Goal: Information Seeking & Learning: Learn about a topic

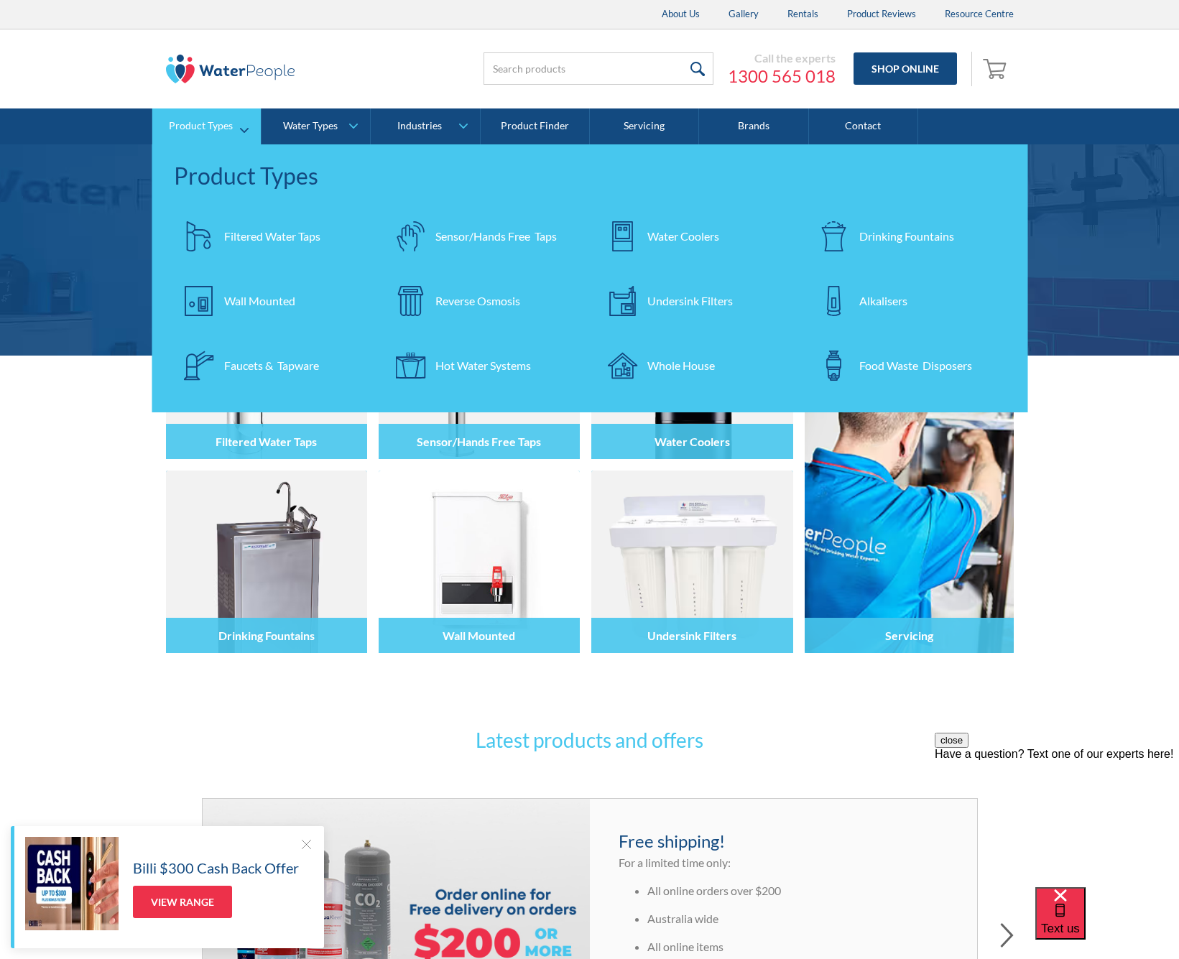
click at [279, 236] on div "Filtered Water Taps" at bounding box center [272, 236] width 96 height 17
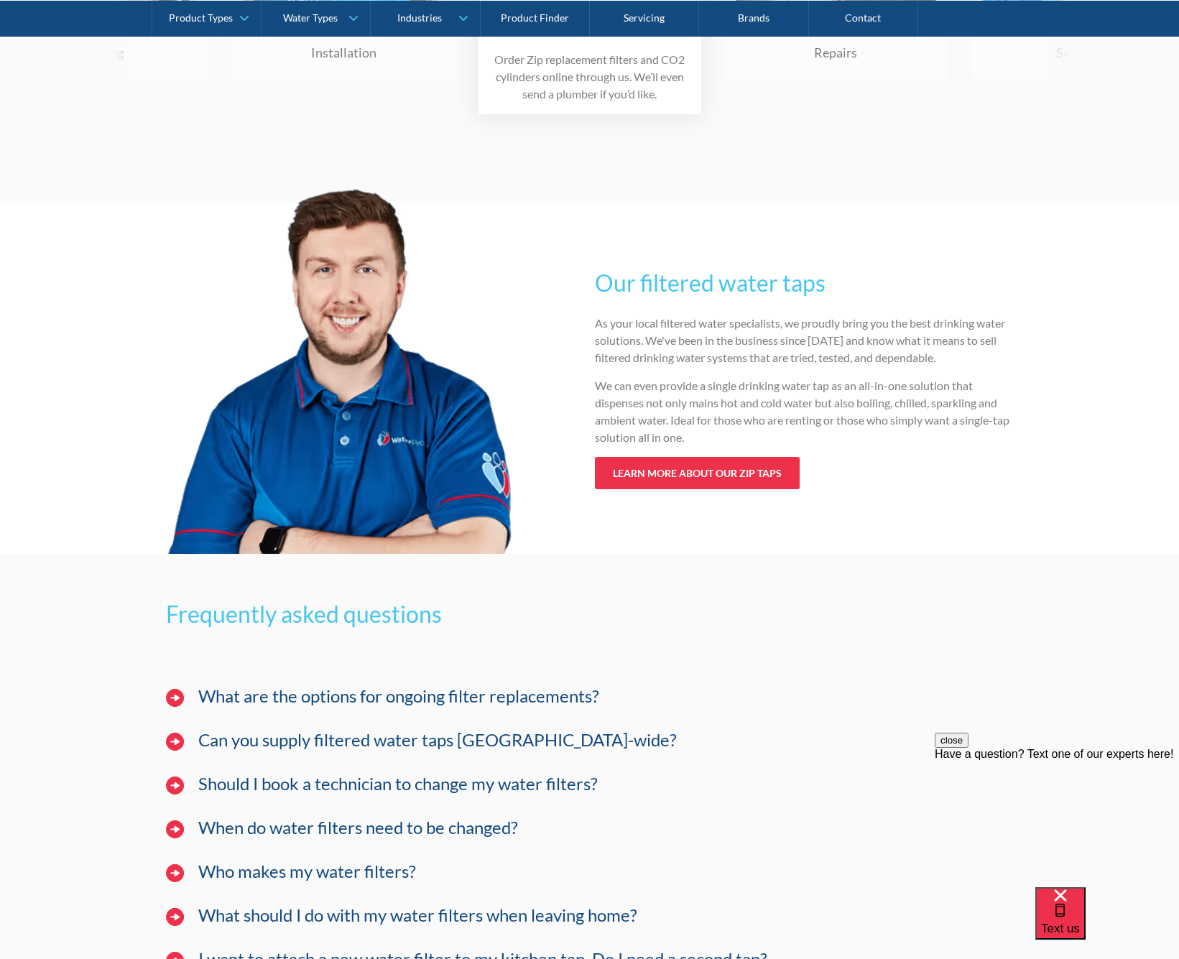
scroll to position [3886, 0]
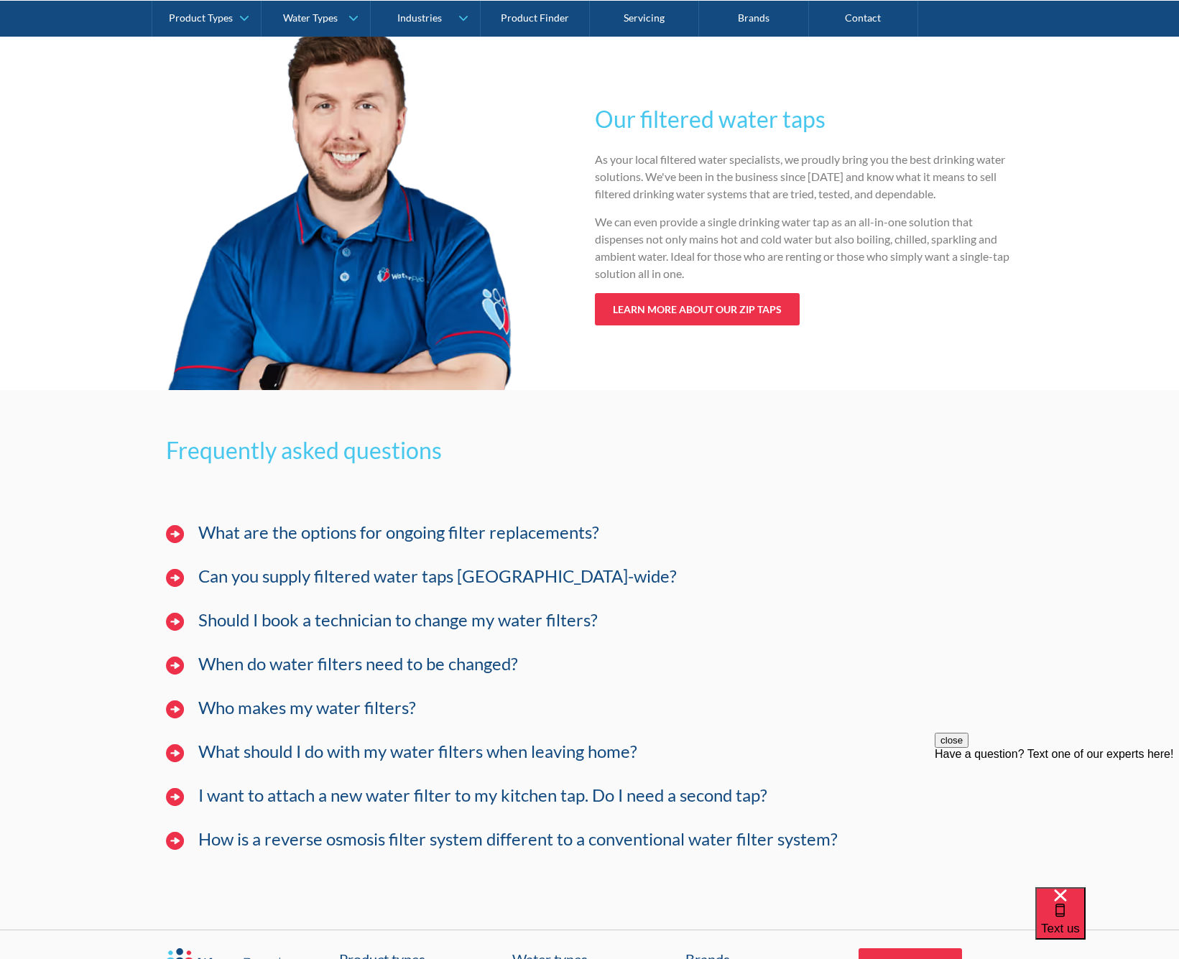
click at [461, 662] on h4 "When do water filters need to be changed?" at bounding box center [358, 664] width 320 height 21
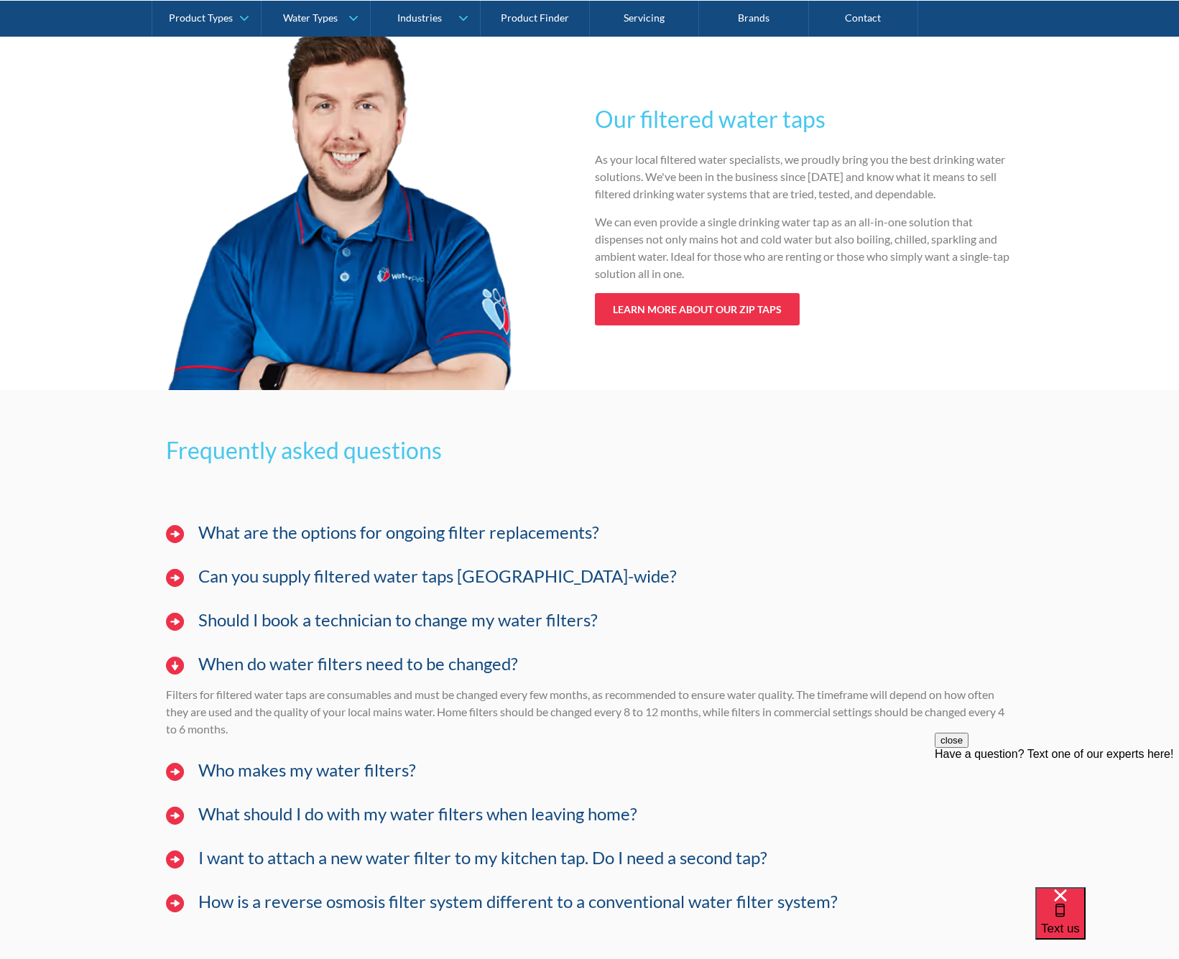
click at [491, 543] on div "What are the options for ongoing filter replacements?" at bounding box center [606, 532] width 830 height 22
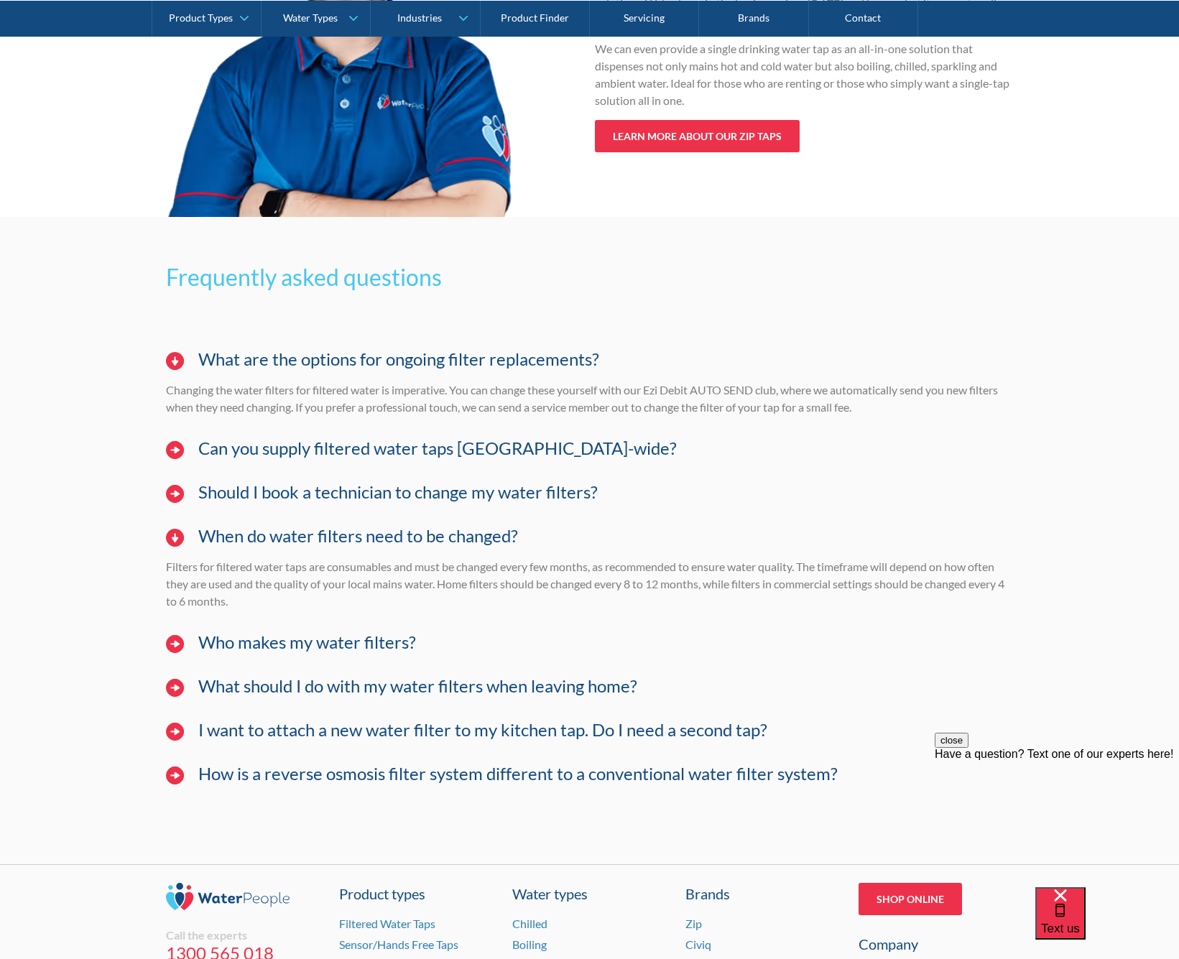
scroll to position [4223, 0]
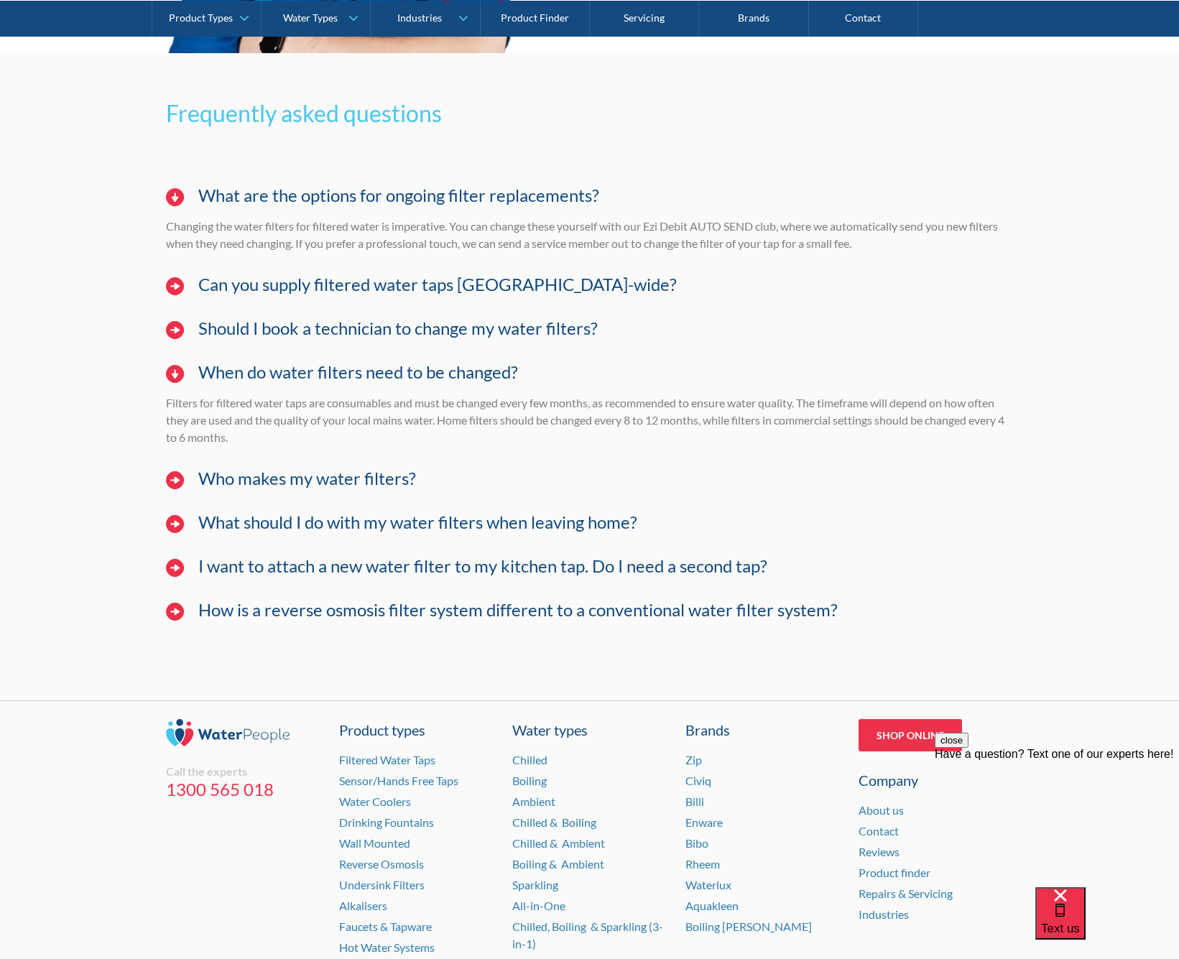
click at [486, 605] on h4 "How is a reverse osmosis filter system different to a conventional water filter…" at bounding box center [517, 610] width 639 height 21
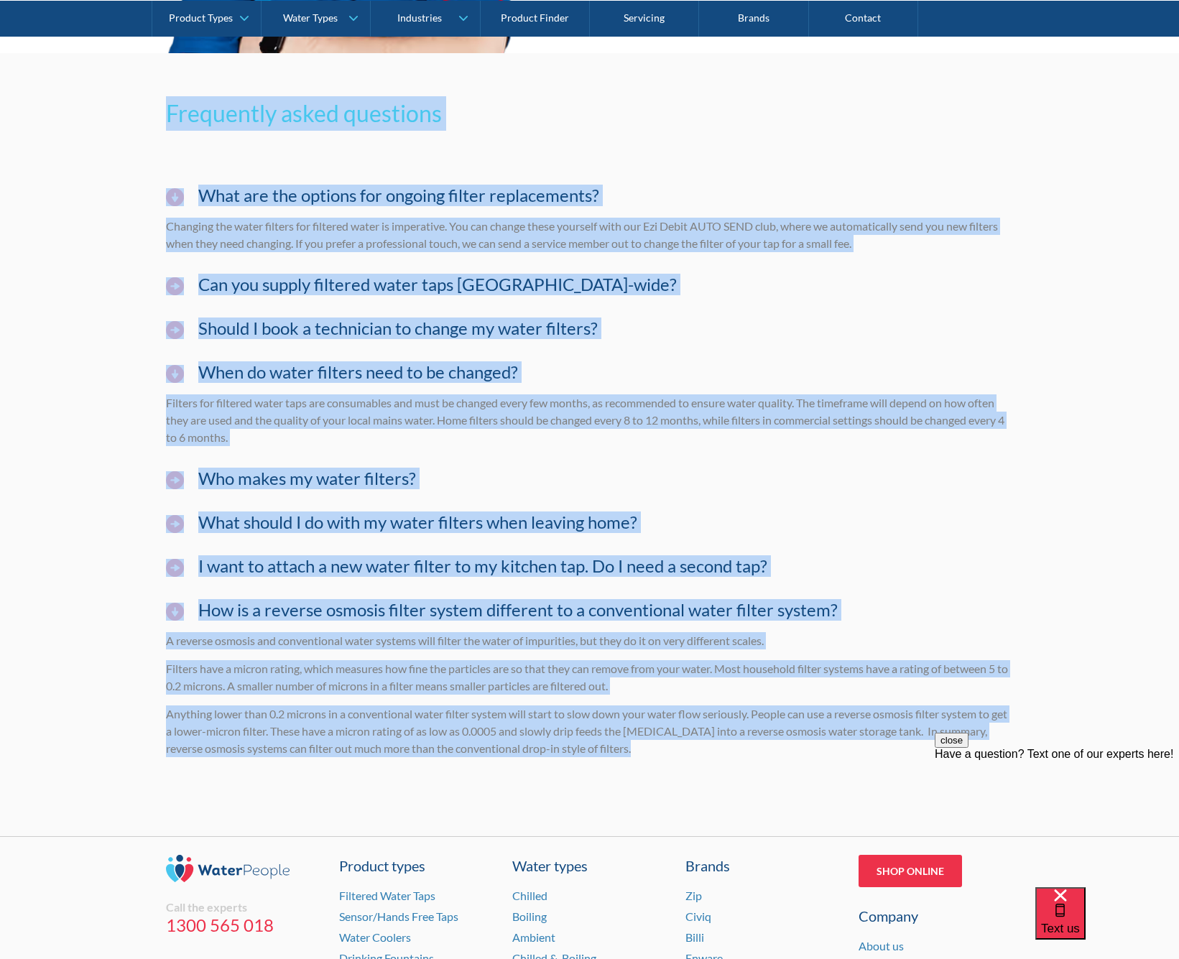
drag, startPoint x: 836, startPoint y: 747, endPoint x: 167, endPoint y: 113, distance: 921.6
click at [167, 113] on div "Frequently asked questions What are the options for ongoing filter replacements…" at bounding box center [589, 444] width 1179 height 783
copy div "Frequently asked questions What are the options for ongoing filter replacements…"
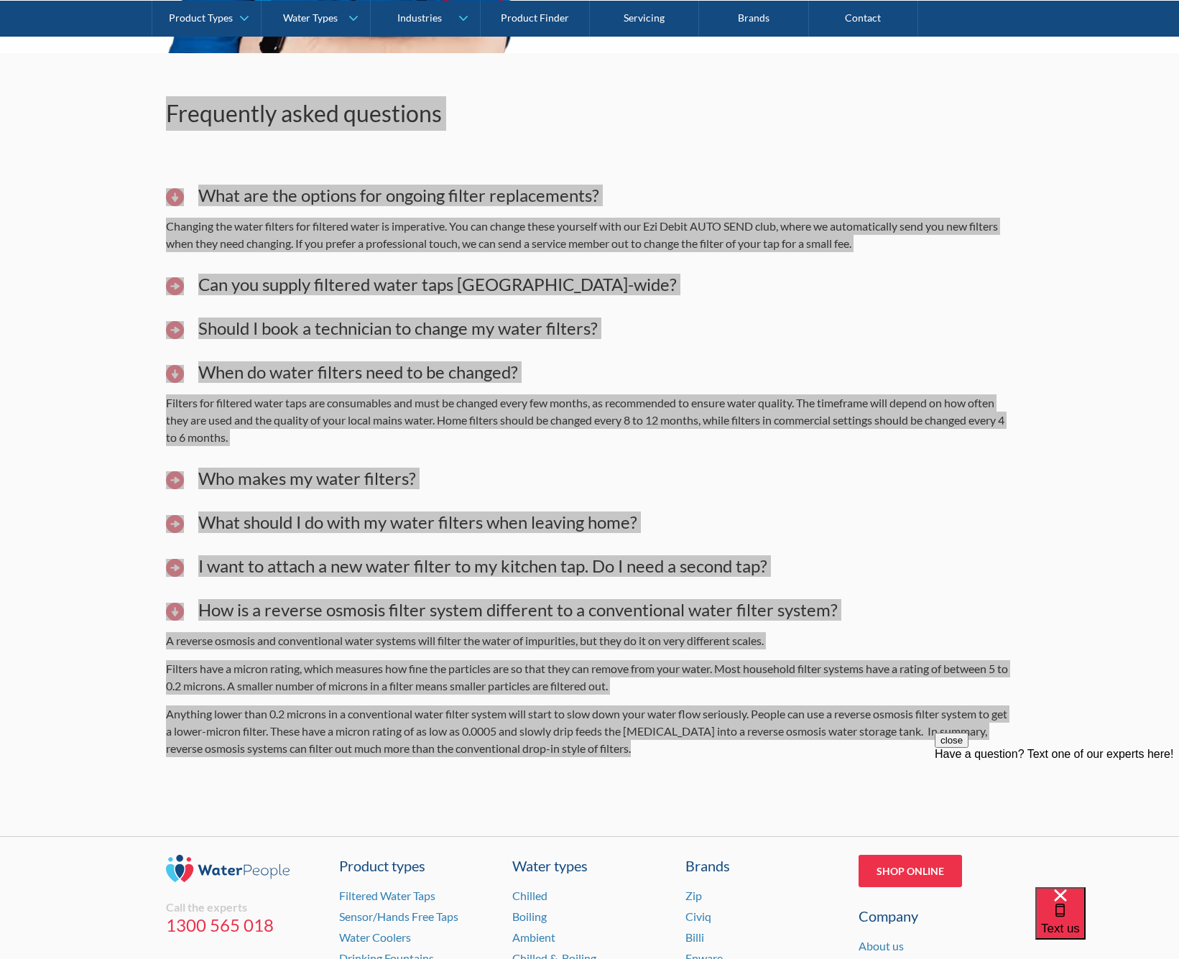
click at [406, 679] on p "Filters have a micron rating, which measures how fine the particles are so that…" at bounding box center [589, 677] width 847 height 34
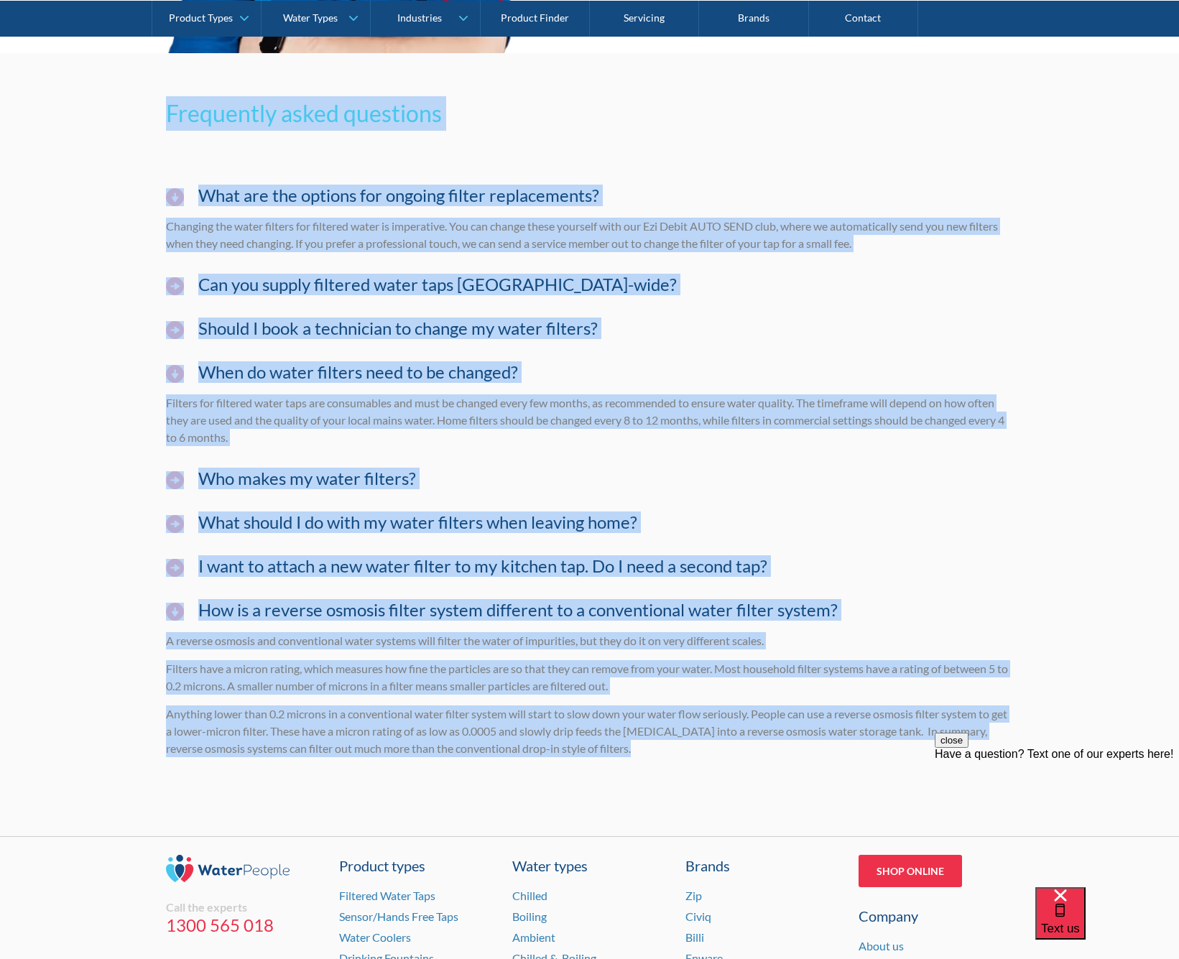
click at [365, 679] on p "Filters have a micron rating, which measures how fine the particles are so that…" at bounding box center [589, 677] width 847 height 34
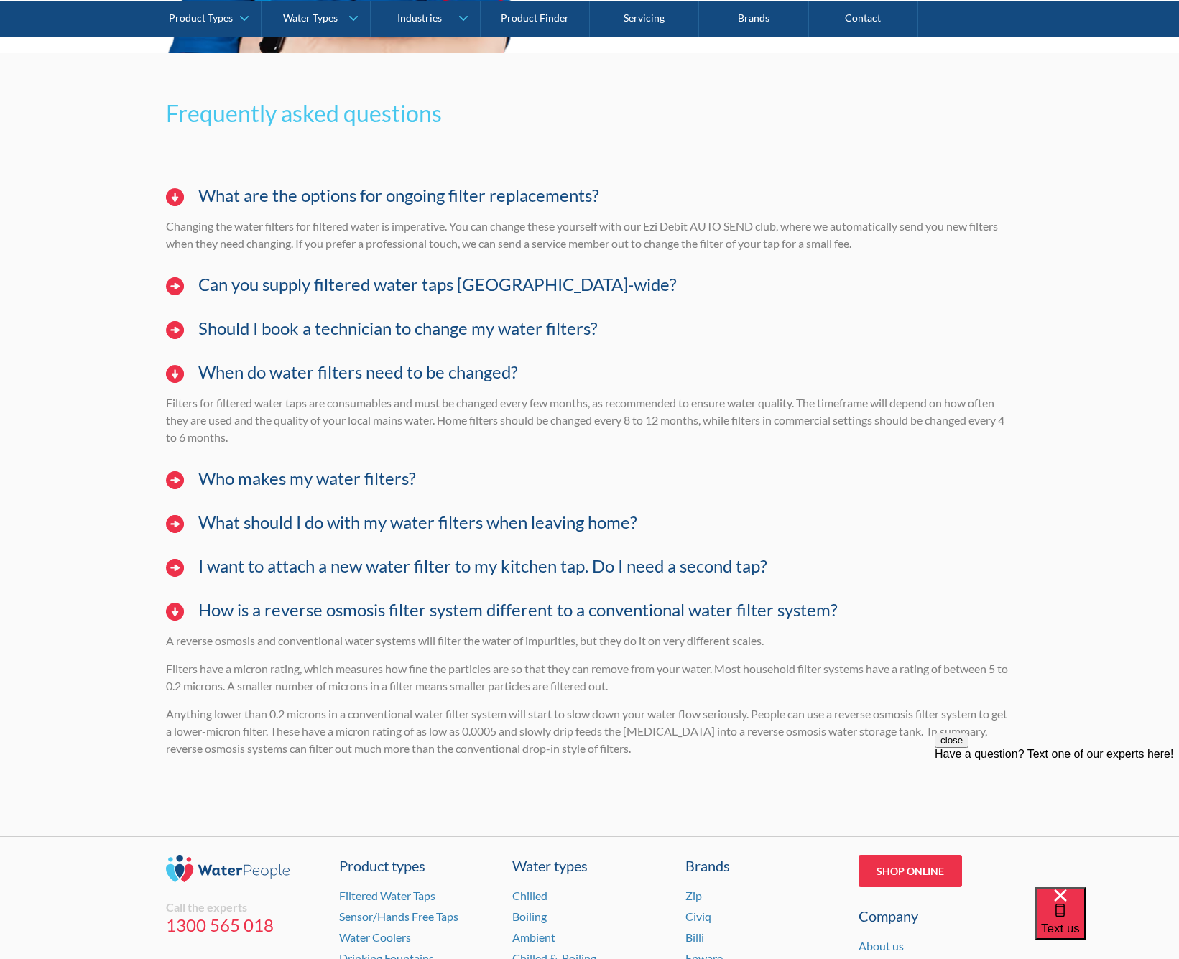
click at [307, 562] on h4 "I want to attach a new water filter to my kitchen tap. Do I need a second tap?" at bounding box center [482, 566] width 569 height 21
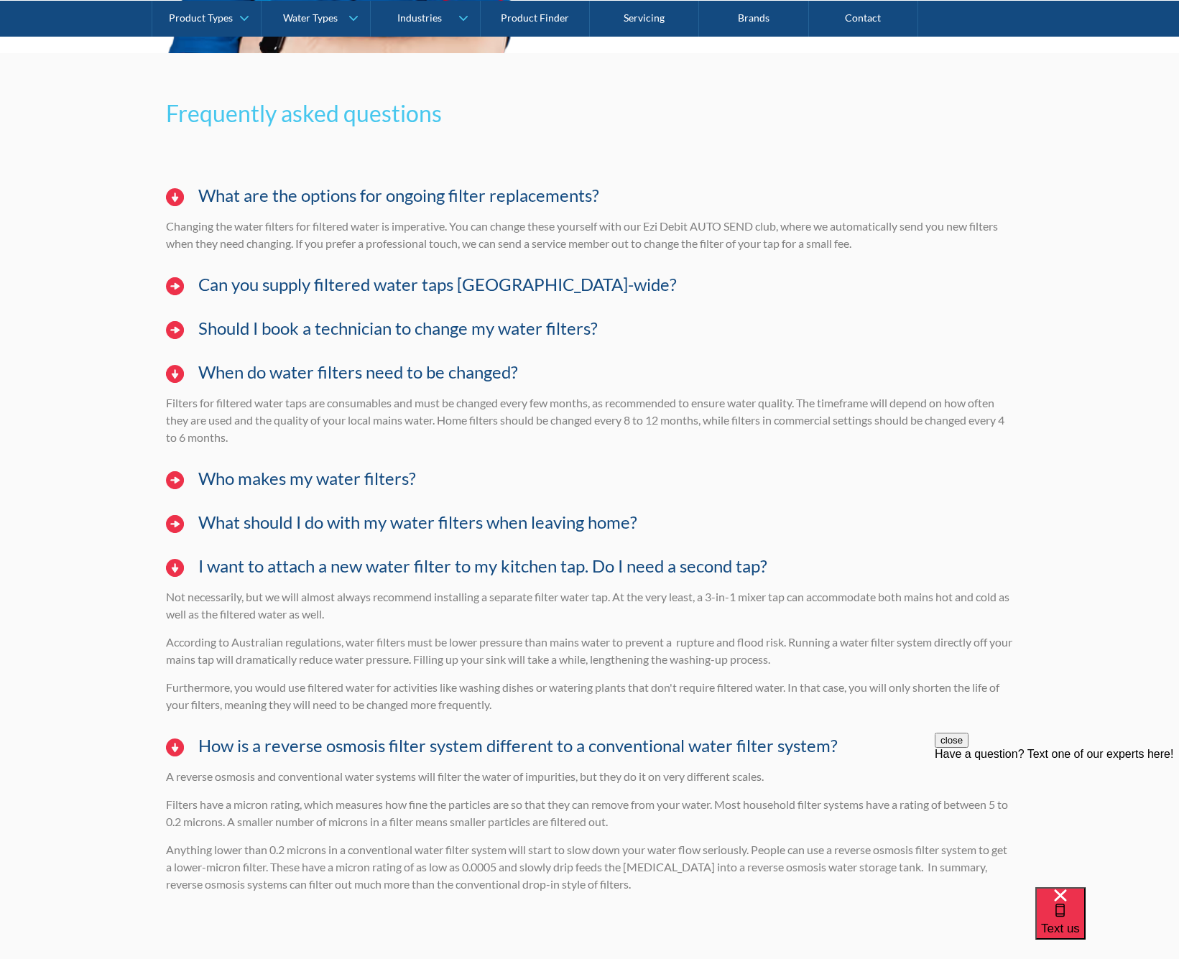
click at [304, 523] on h4 "What should I do with my water filters when leaving home?" at bounding box center [417, 522] width 439 height 21
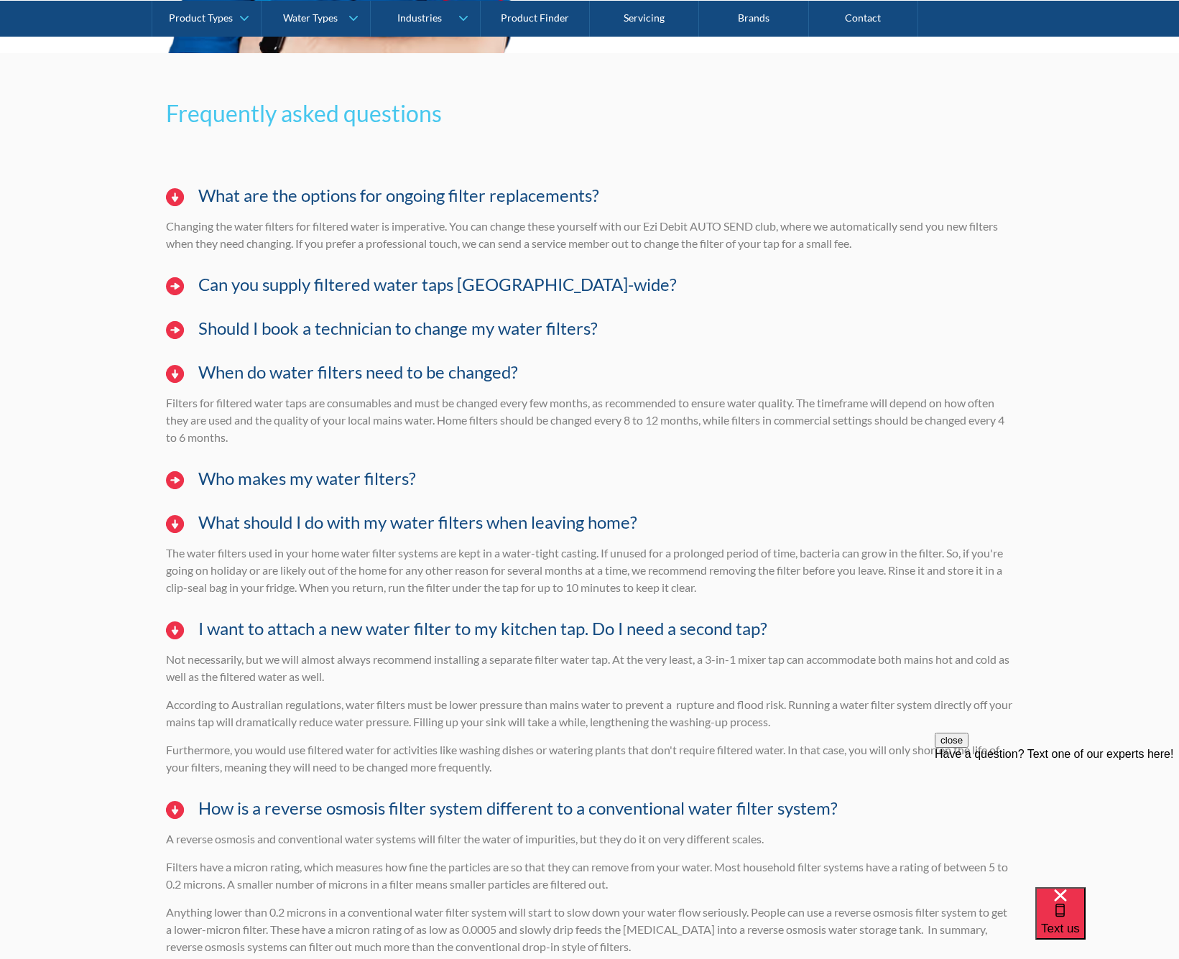
click at [299, 480] on h4 "Who makes my water filters?" at bounding box center [307, 478] width 218 height 21
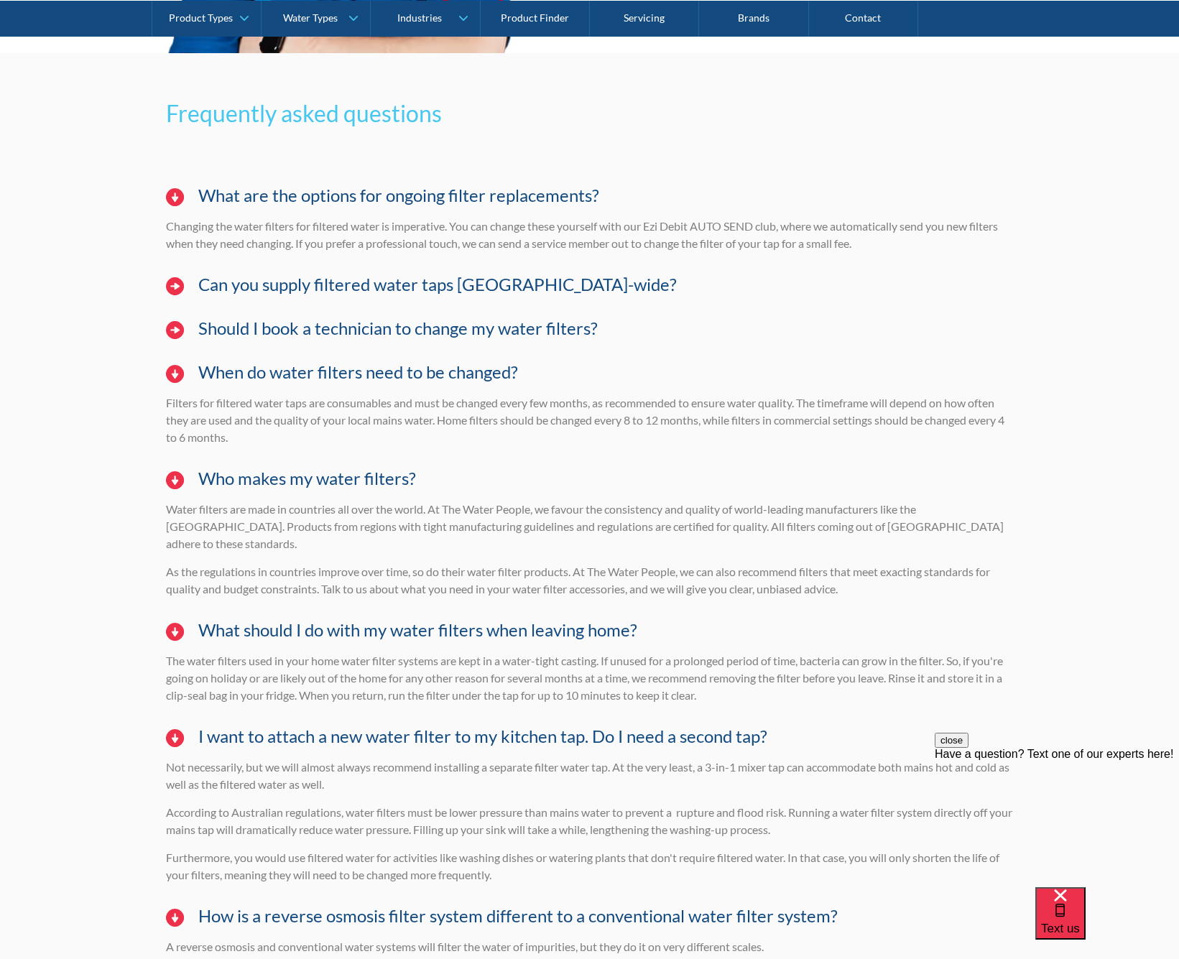
click at [304, 332] on h4 "Should I book a technician to change my water filters?" at bounding box center [397, 328] width 399 height 21
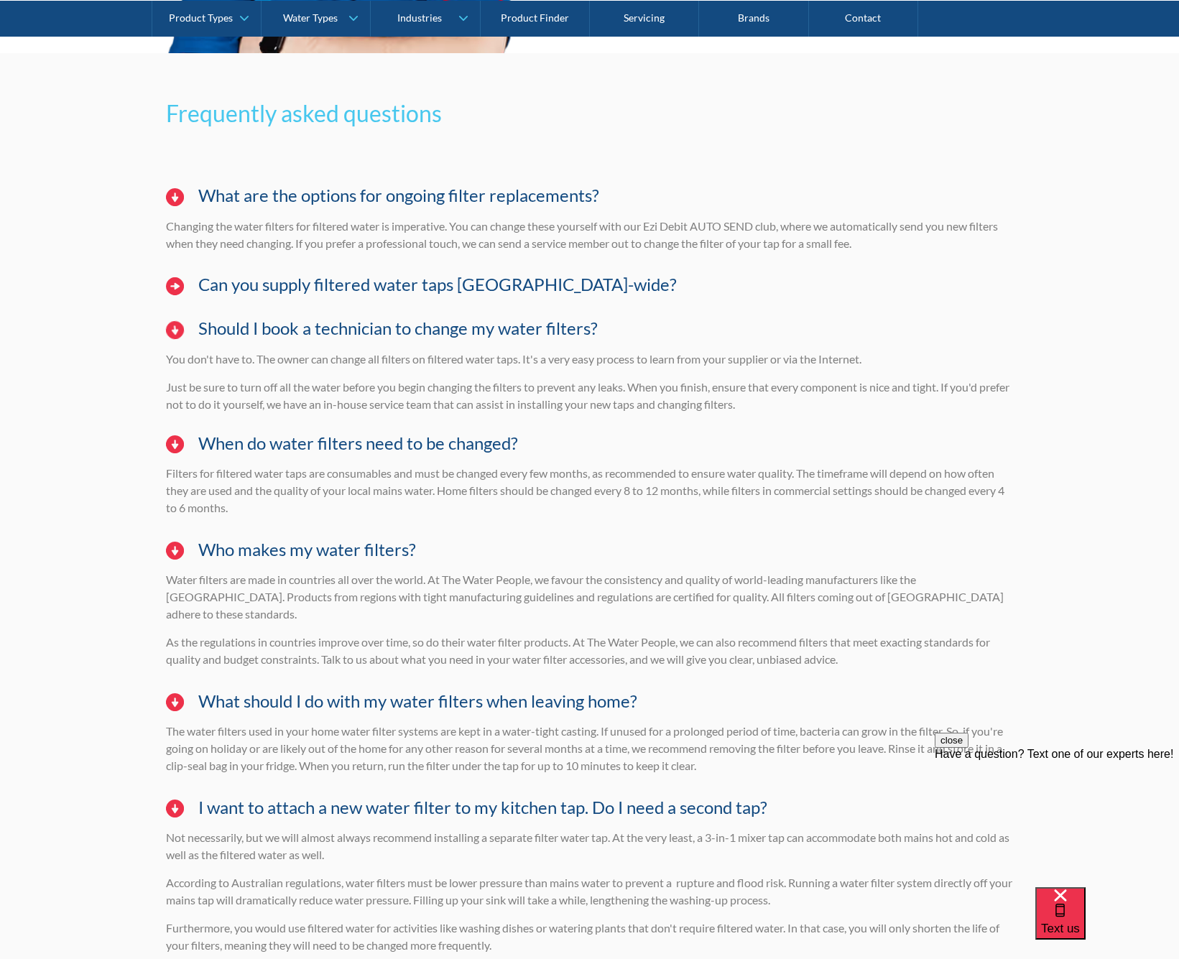
click at [307, 292] on h4 "Can you supply filtered water taps Australia-wide?" at bounding box center [437, 284] width 478 height 21
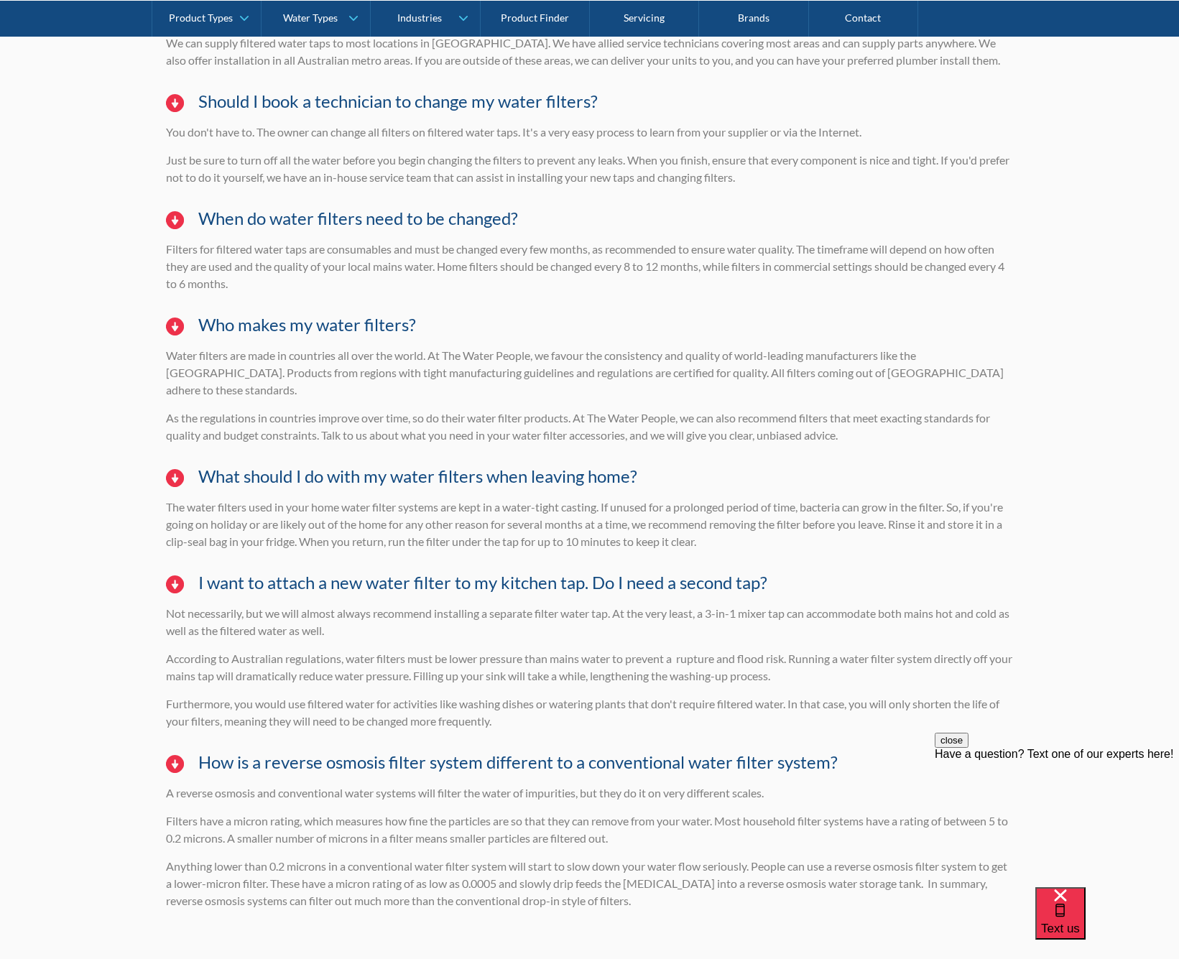
scroll to position [4664, 0]
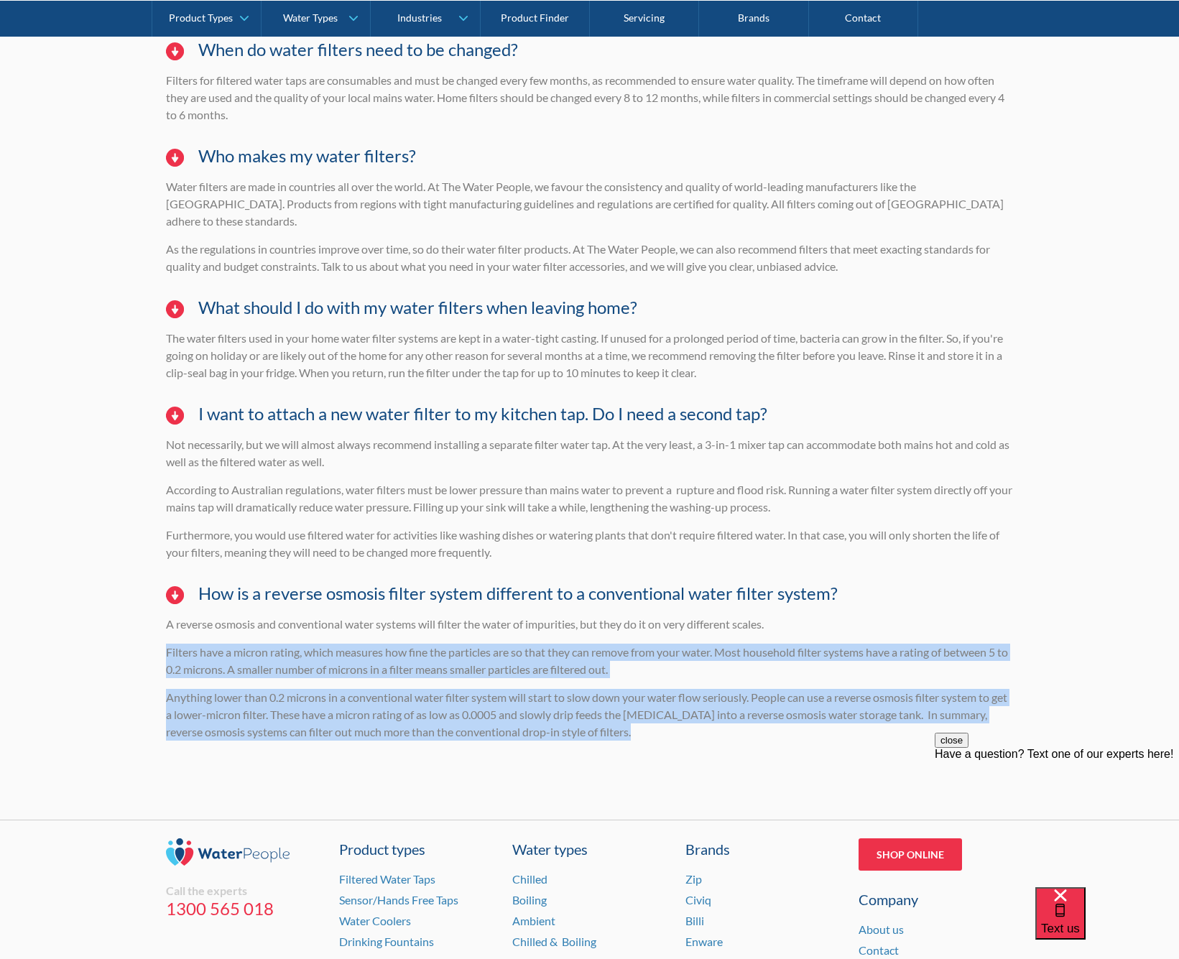
drag, startPoint x: 649, startPoint y: 715, endPoint x: 483, endPoint y: 605, distance: 198.8
click at [489, 616] on div "A reverse osmosis and conventional water systems will filter the water of impur…" at bounding box center [589, 684] width 847 height 136
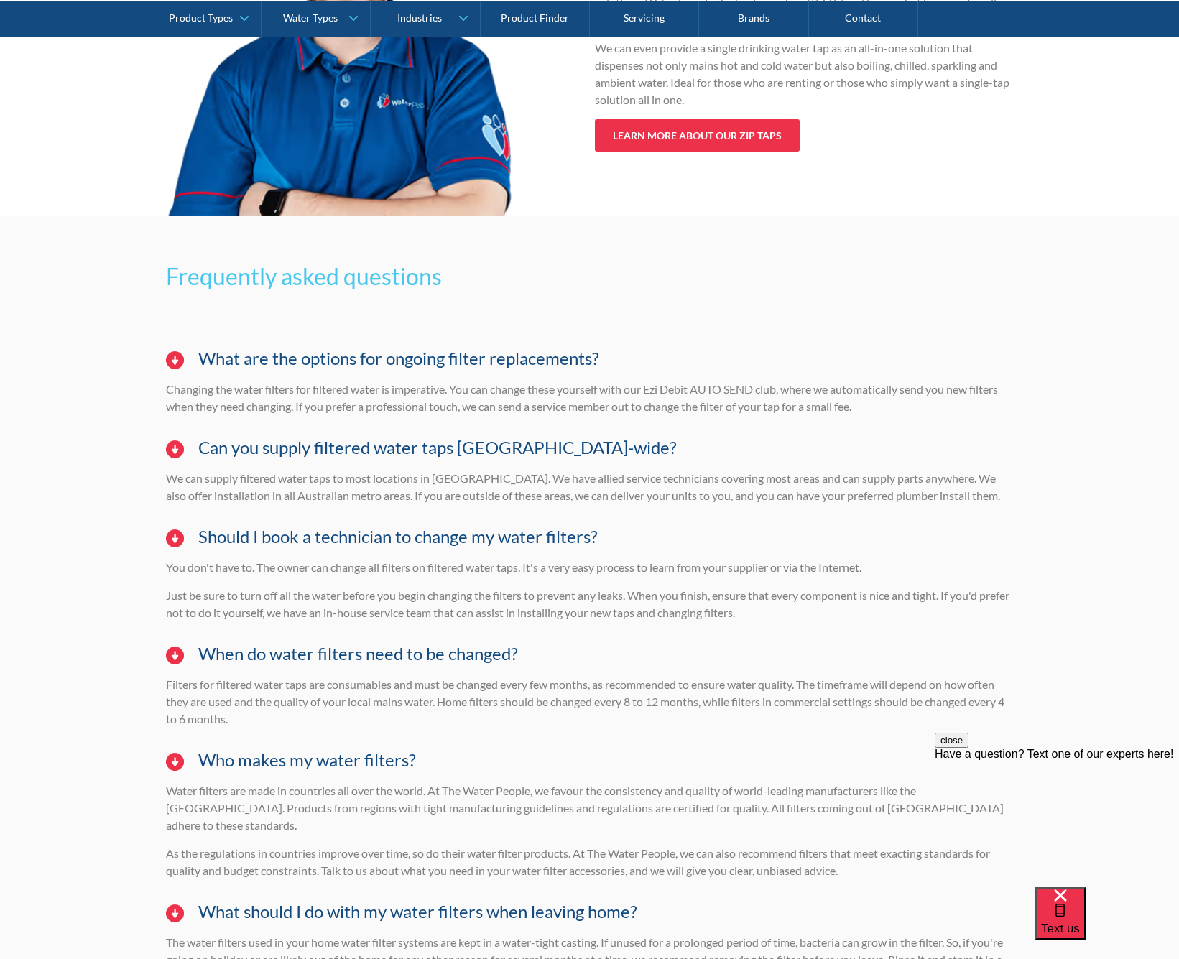
scroll to position [3978, 0]
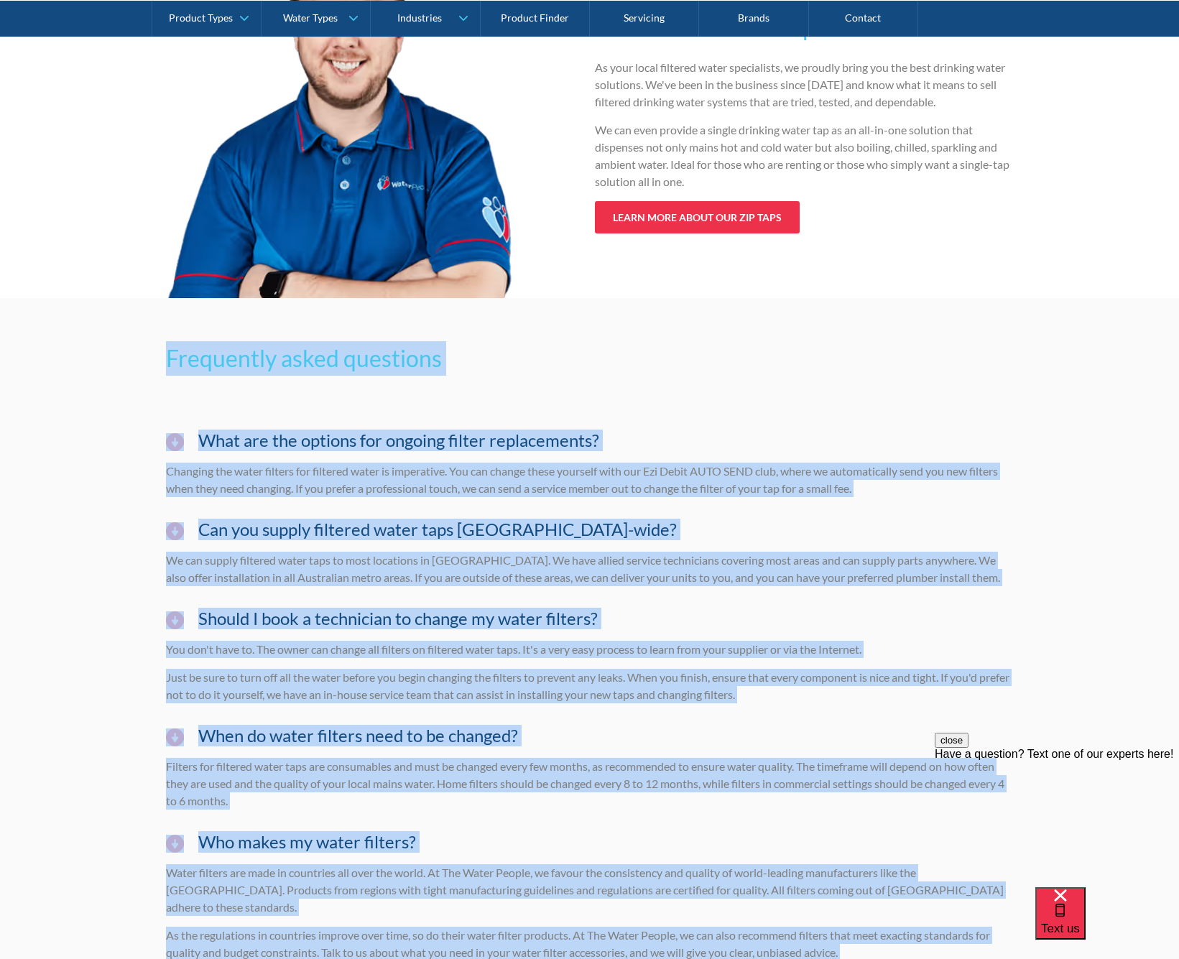
click at [166, 356] on h2 "Frequently asked questions" at bounding box center [589, 358] width 847 height 34
copy div "Frequently asked questions What are the options for ongoing filter replacements…"
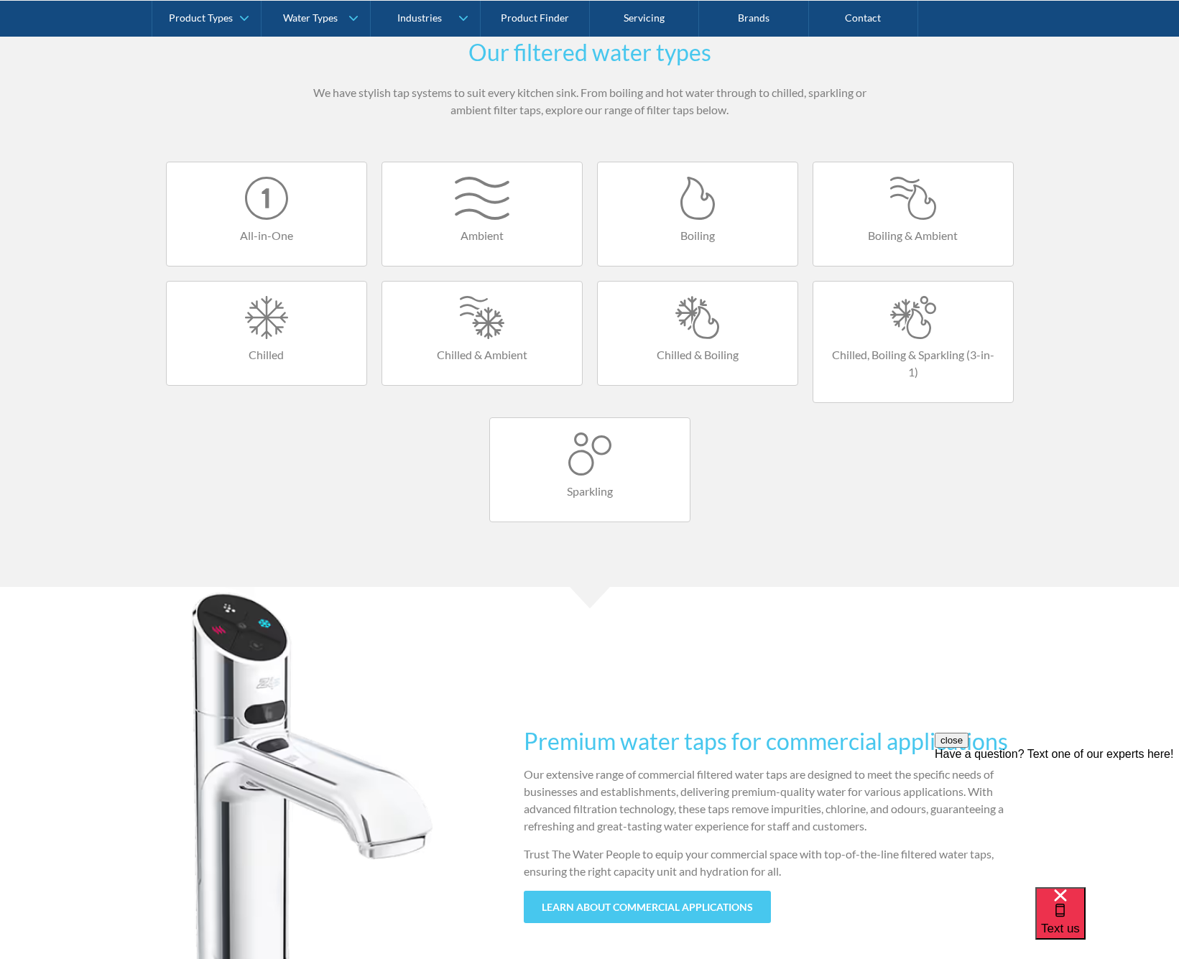
scroll to position [985, 0]
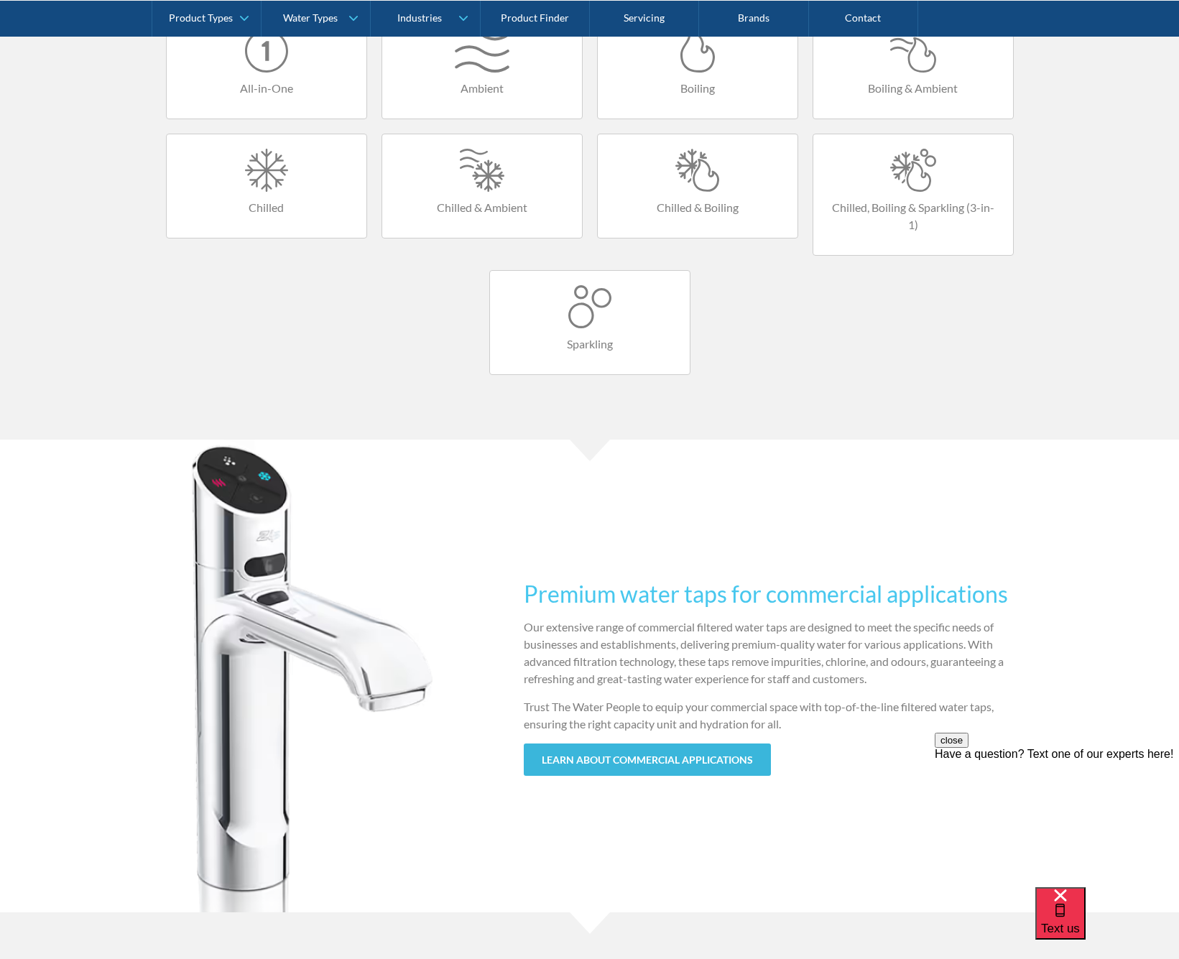
click at [677, 746] on link "learn about commercial applications" at bounding box center [647, 759] width 247 height 32
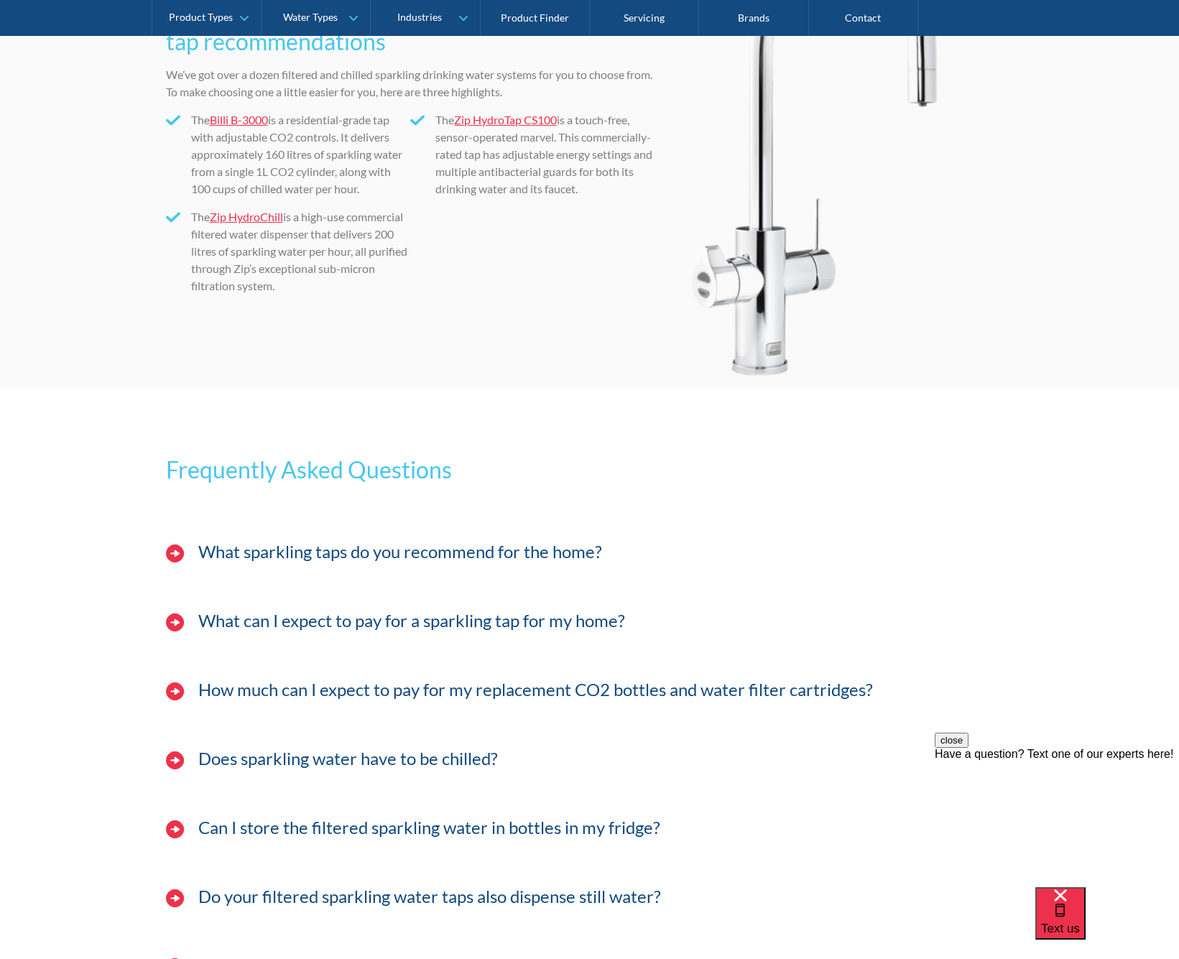
scroll to position [3872, 0]
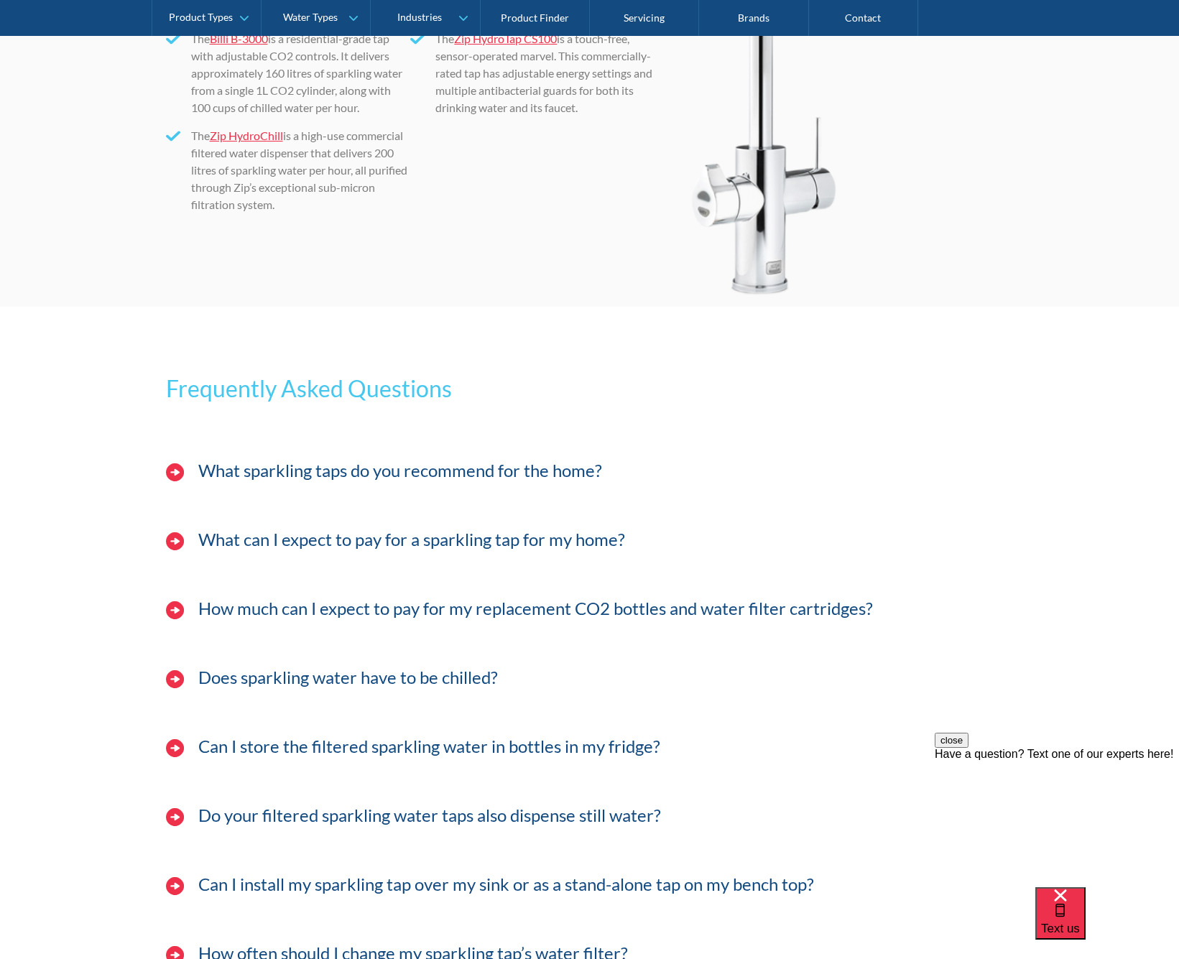
click at [522, 477] on h3 "What sparkling taps do you recommend for the home?" at bounding box center [400, 470] width 404 height 21
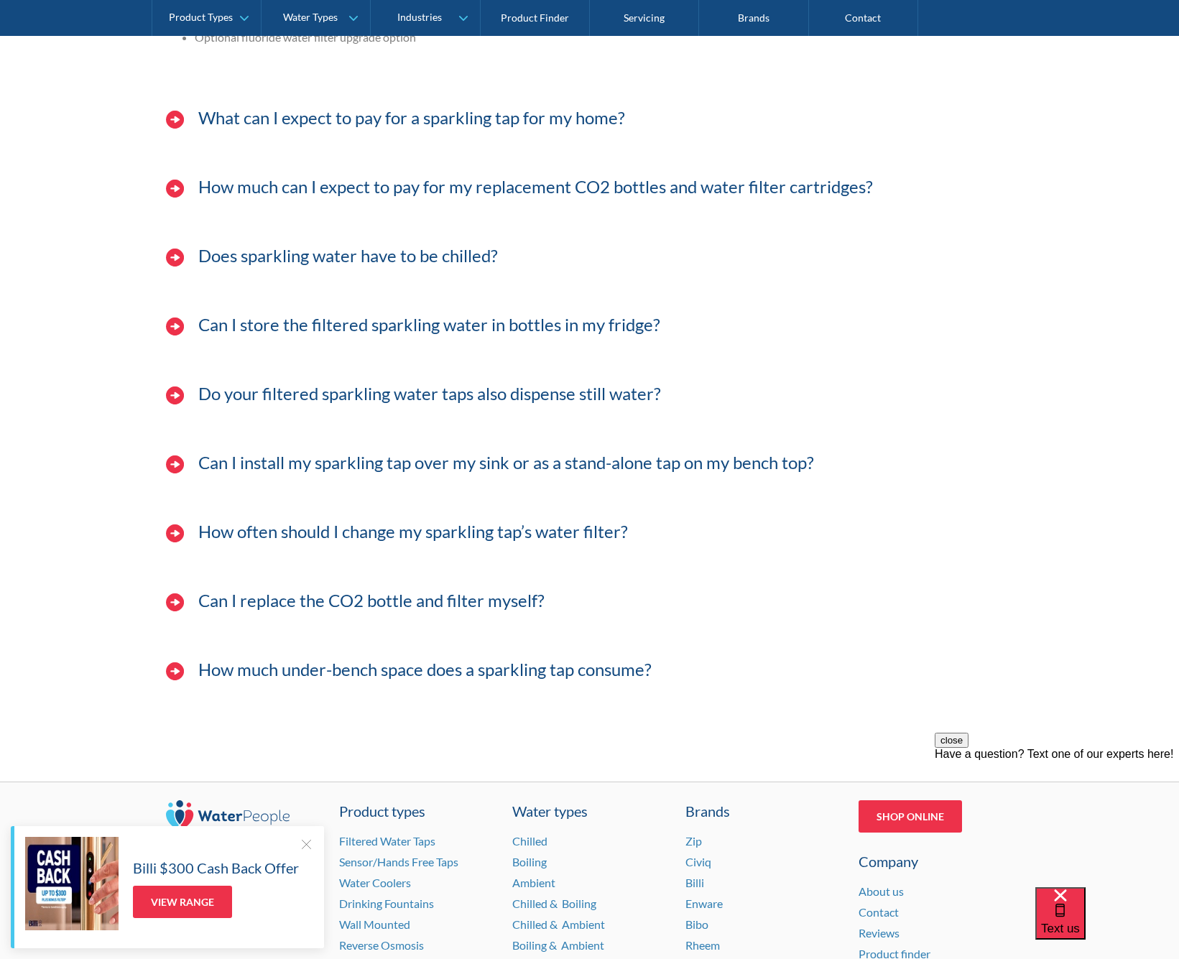
scroll to position [5437, 0]
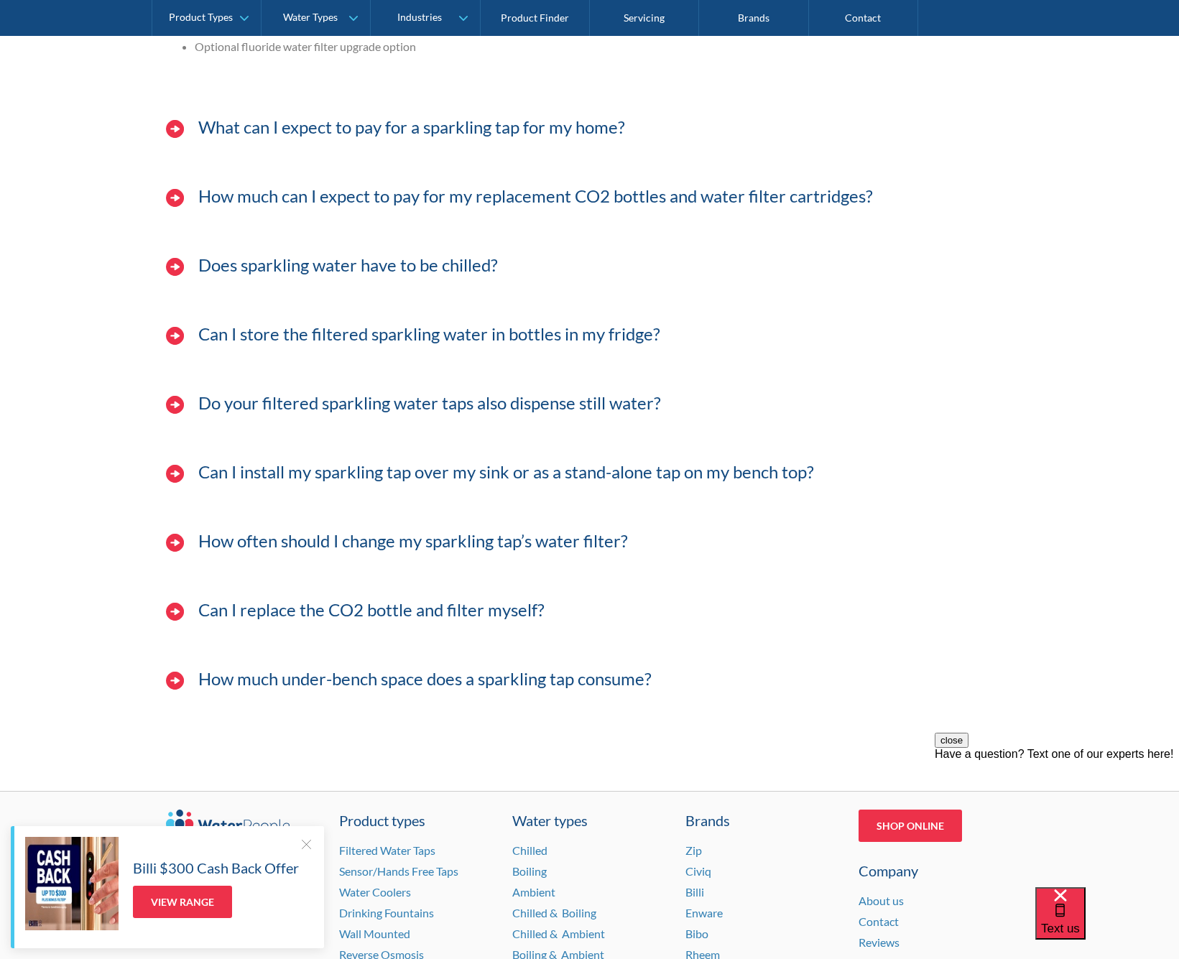
click at [542, 195] on h3 "How much can I expect to pay for my replacement CO2 bottles and water filter ca…" at bounding box center [535, 196] width 674 height 21
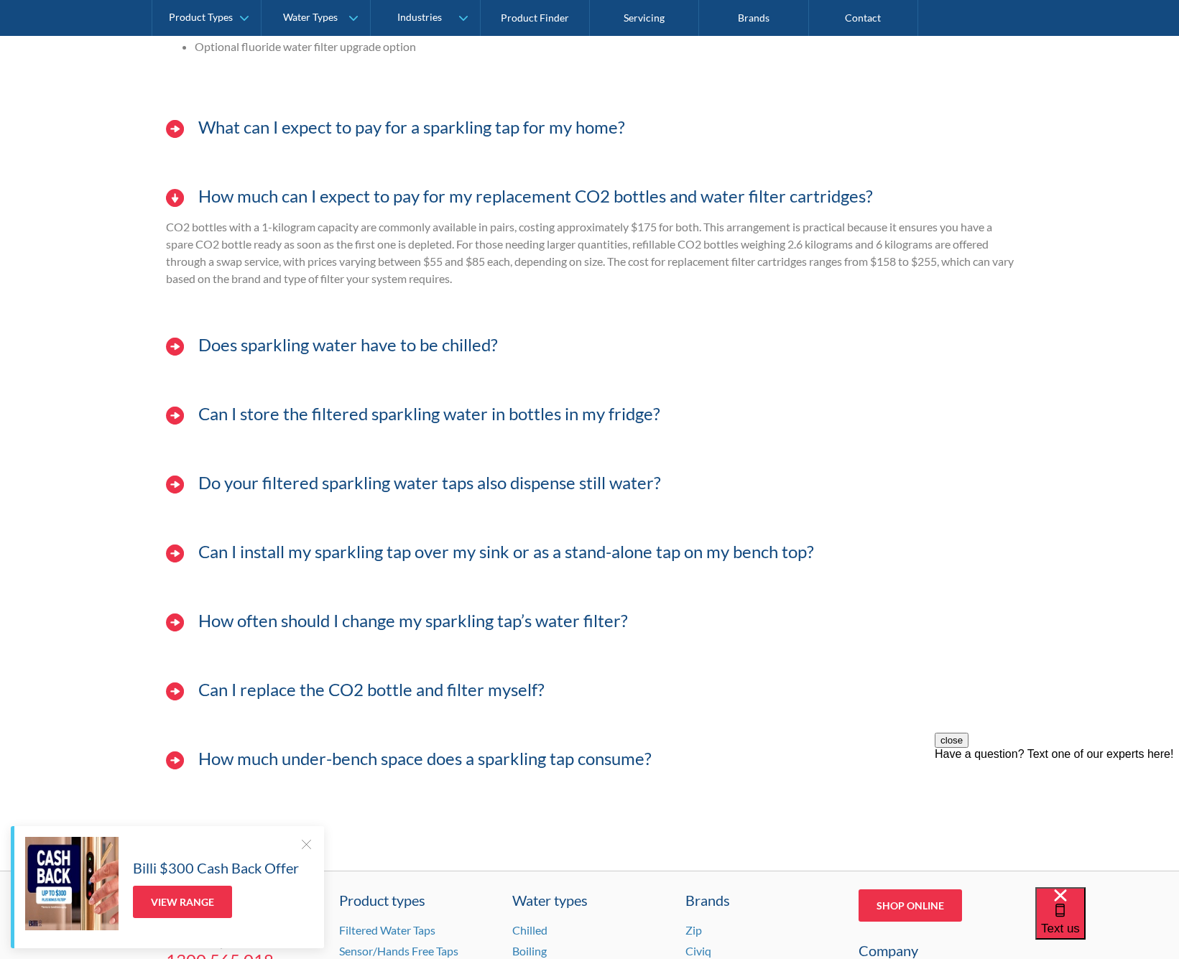
click at [542, 195] on h3 "How much can I expect to pay for my replacement CO2 bottles and water filter ca…" at bounding box center [535, 196] width 674 height 21
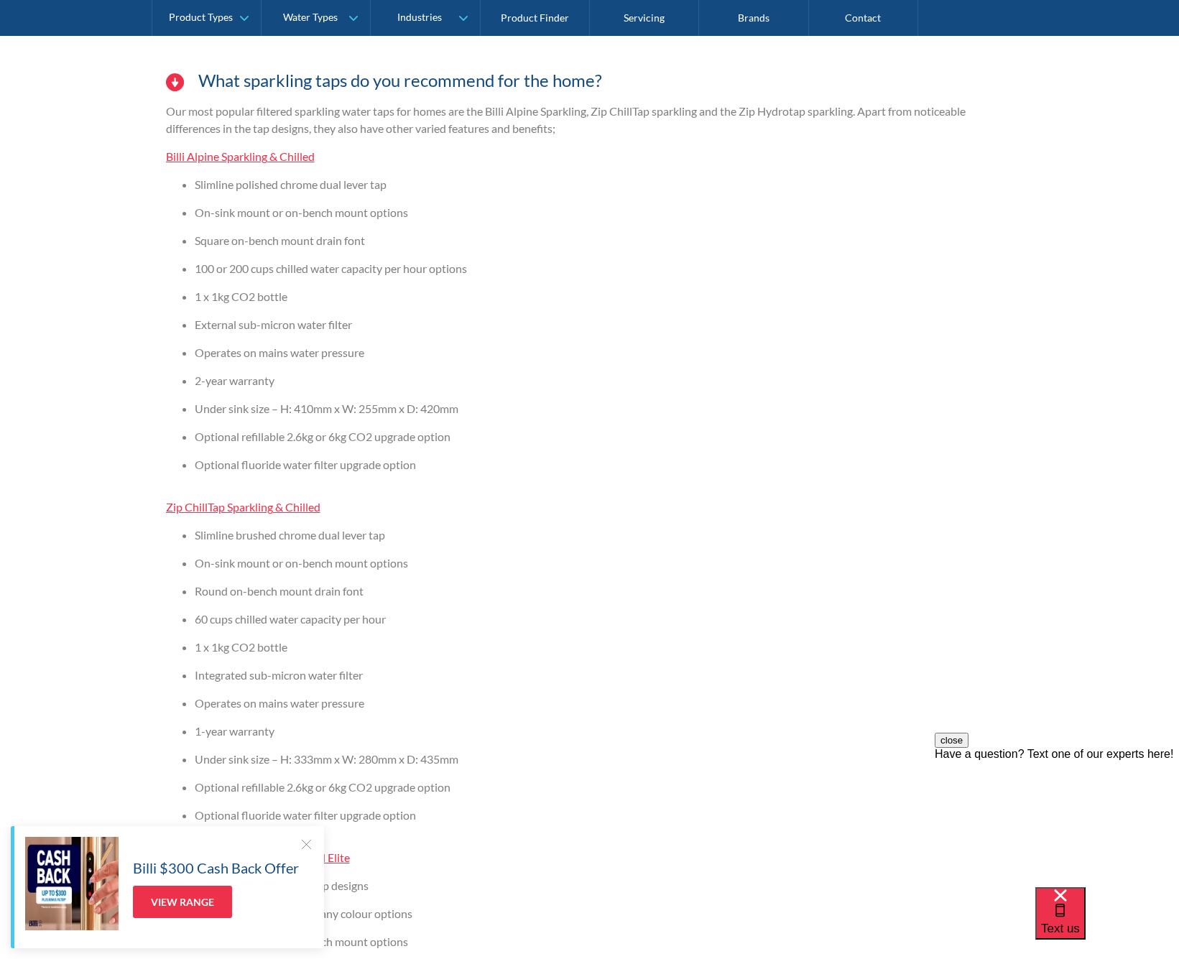
scroll to position [4099, 0]
